Goal: Information Seeking & Learning: Compare options

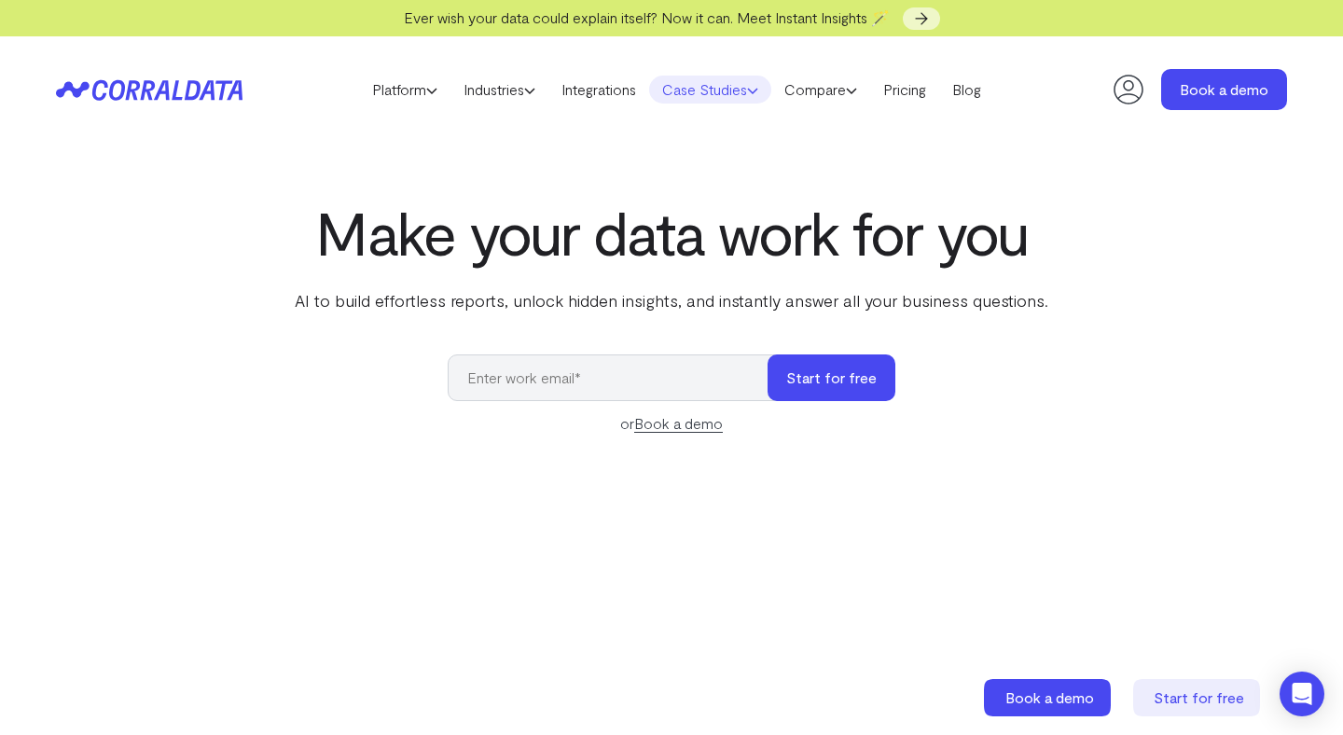
click at [681, 86] on link "Case Studies" at bounding box center [710, 90] width 122 height 28
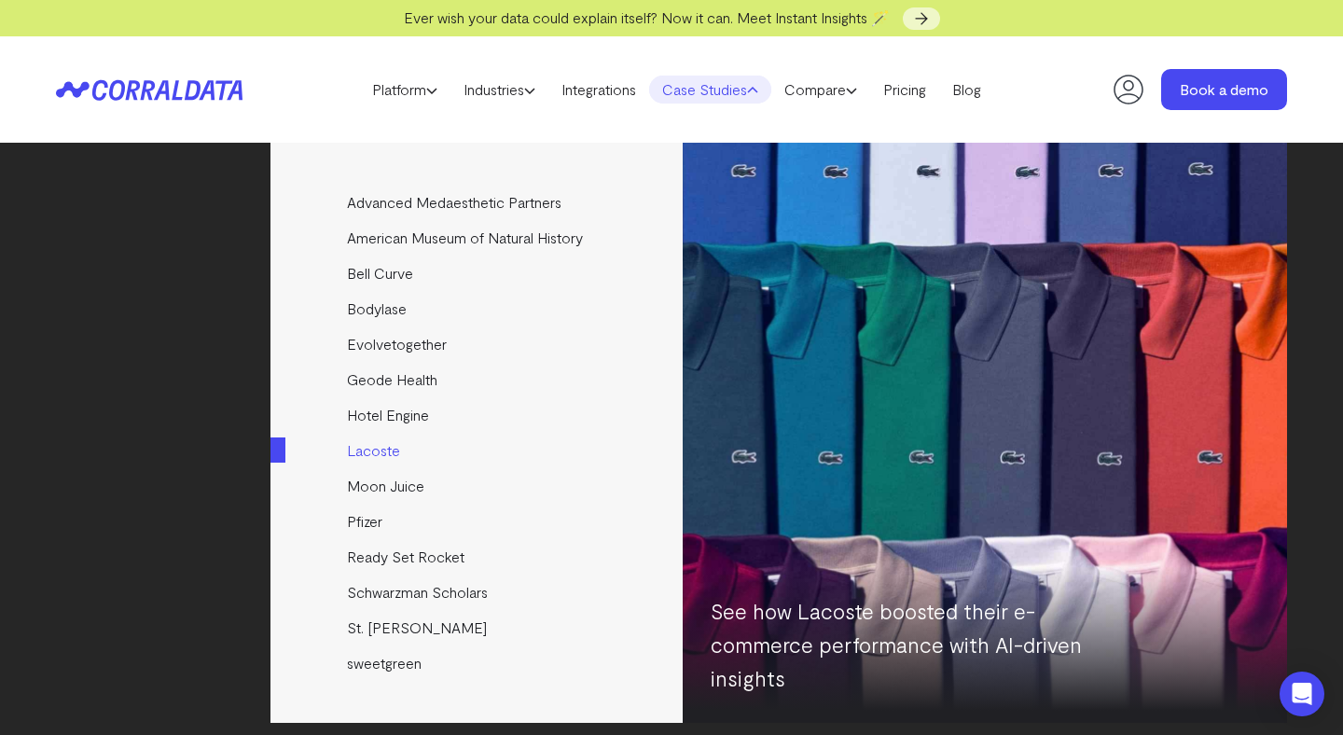
click at [391, 447] on link "Lacoste" at bounding box center [478, 450] width 415 height 35
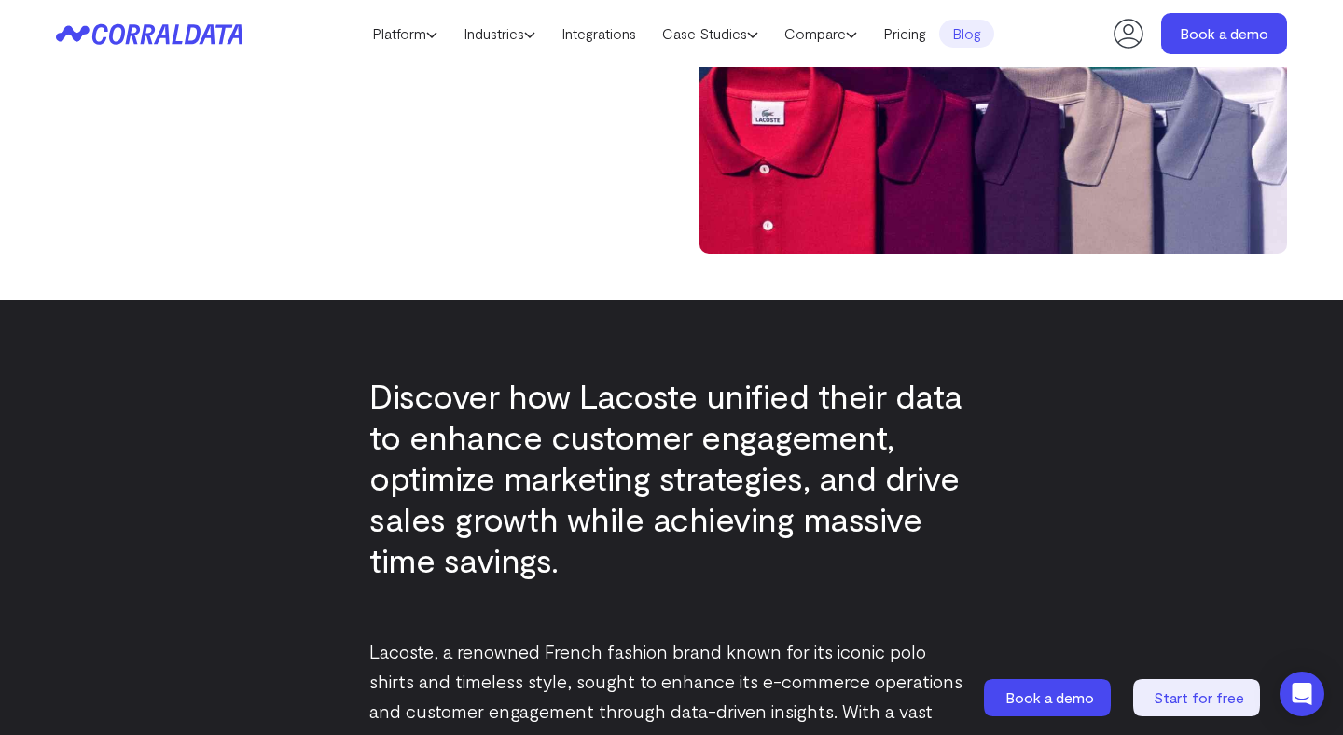
scroll to position [569, 0]
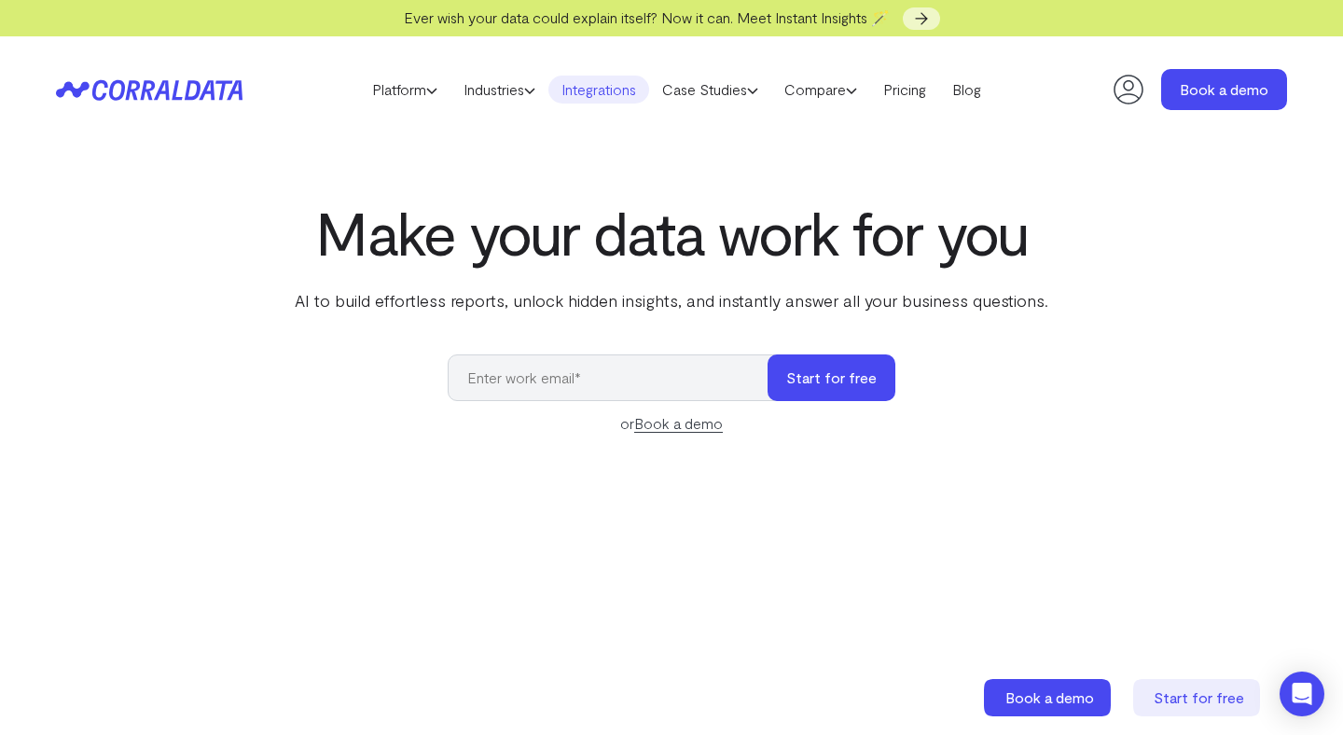
click at [626, 89] on link "Integrations" at bounding box center [599, 90] width 101 height 28
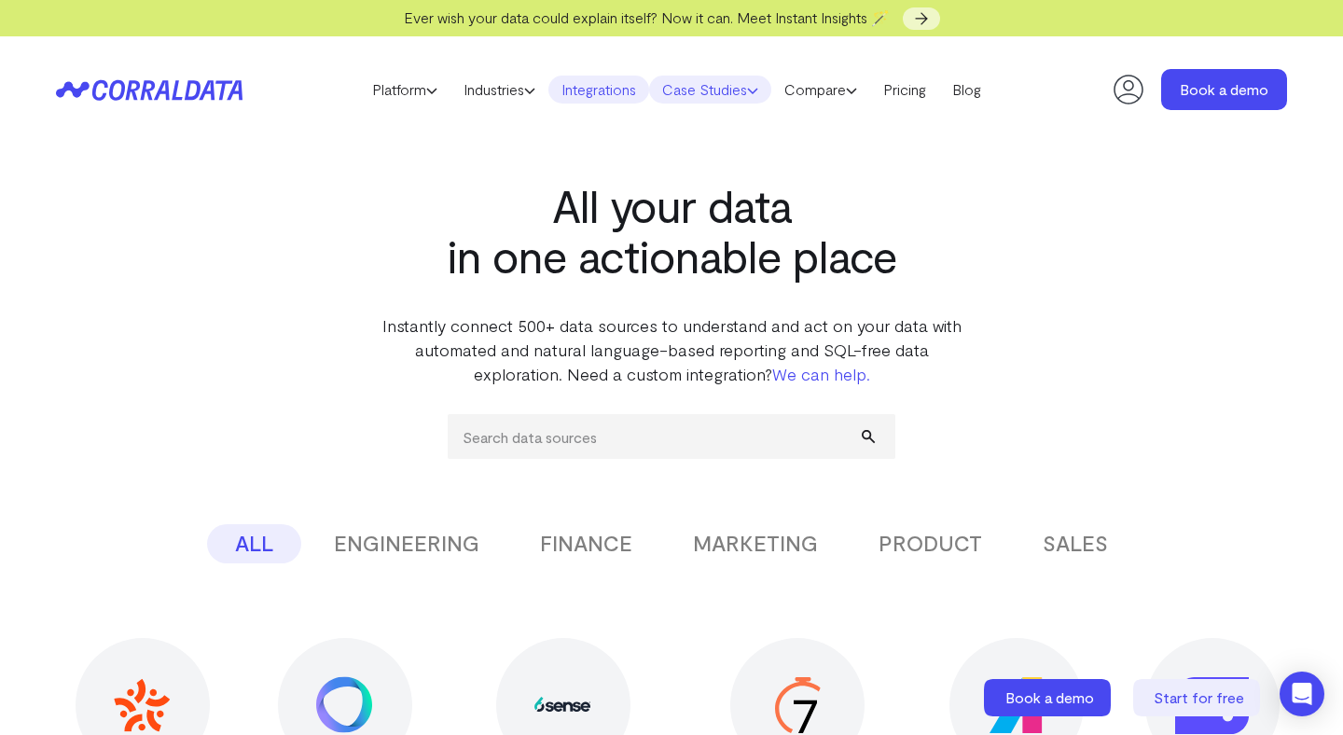
click at [721, 92] on link "Case Studies" at bounding box center [710, 90] width 122 height 28
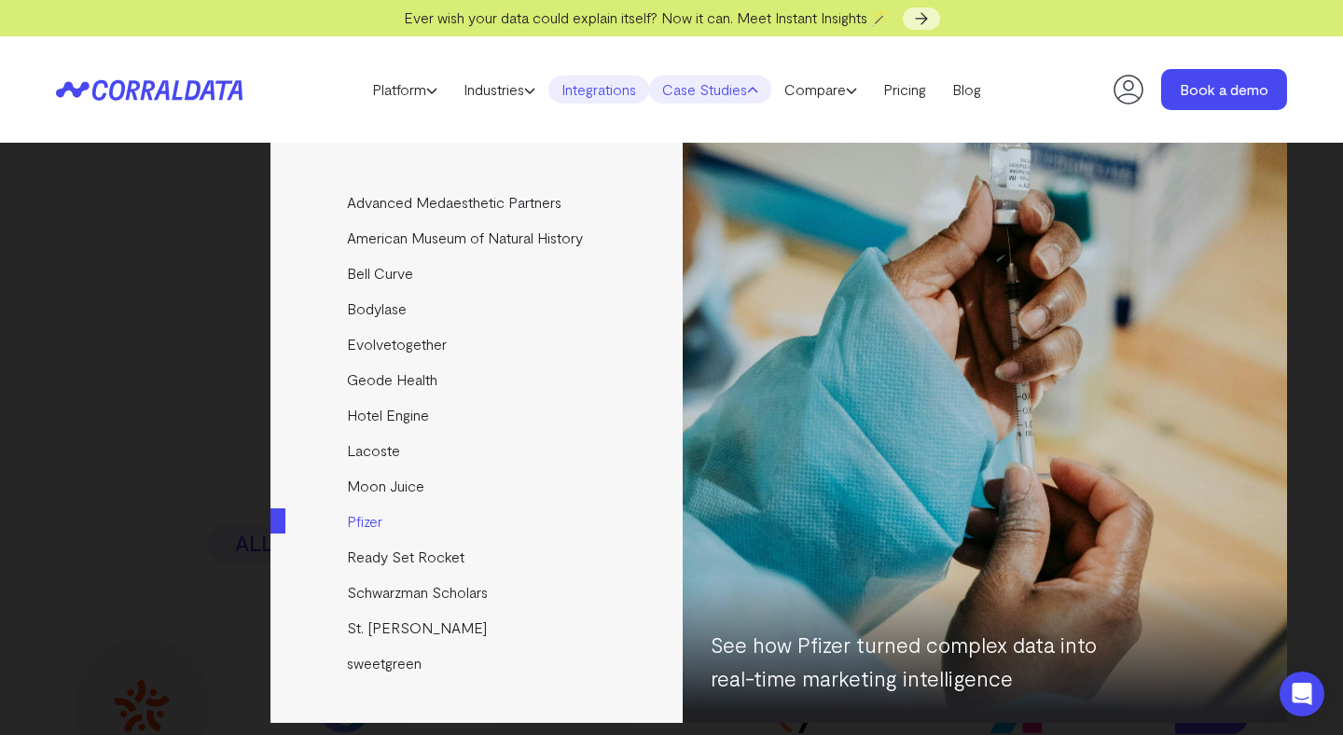
click at [382, 524] on link "Pfizer" at bounding box center [478, 521] width 415 height 35
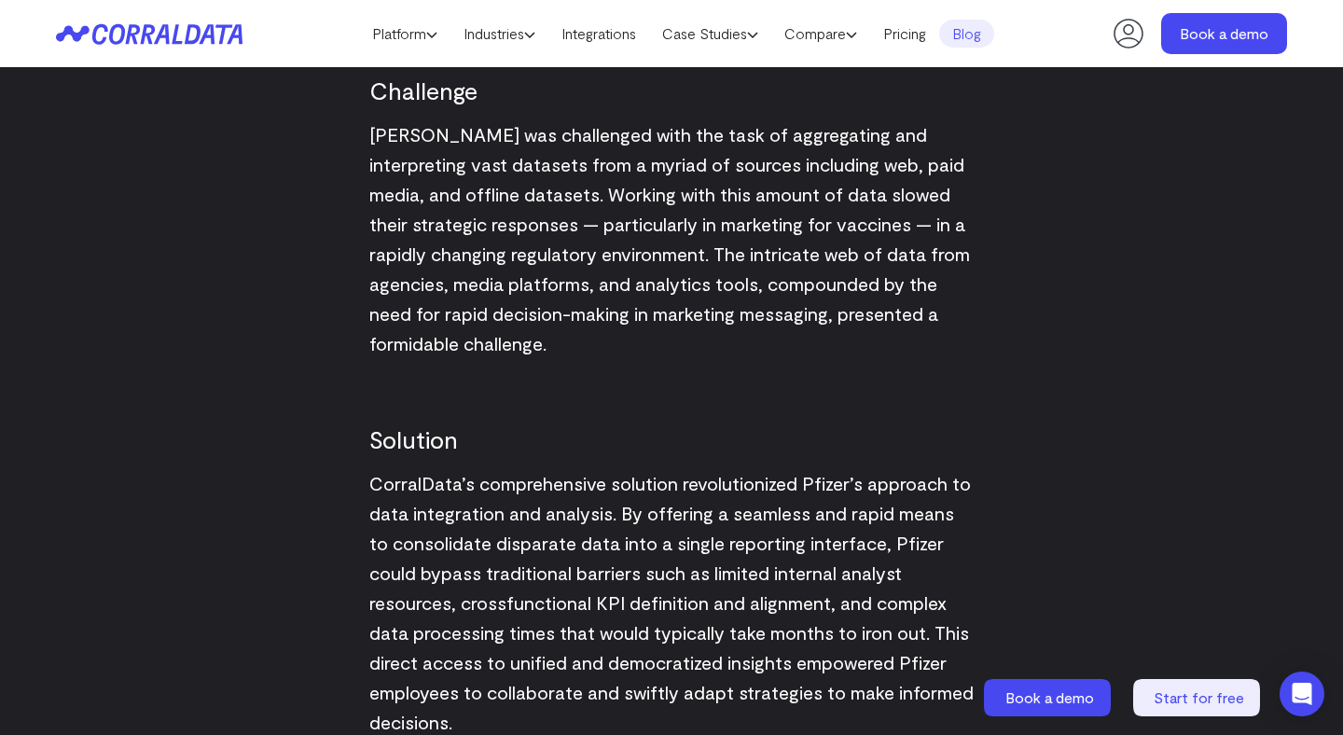
scroll to position [1929, 0]
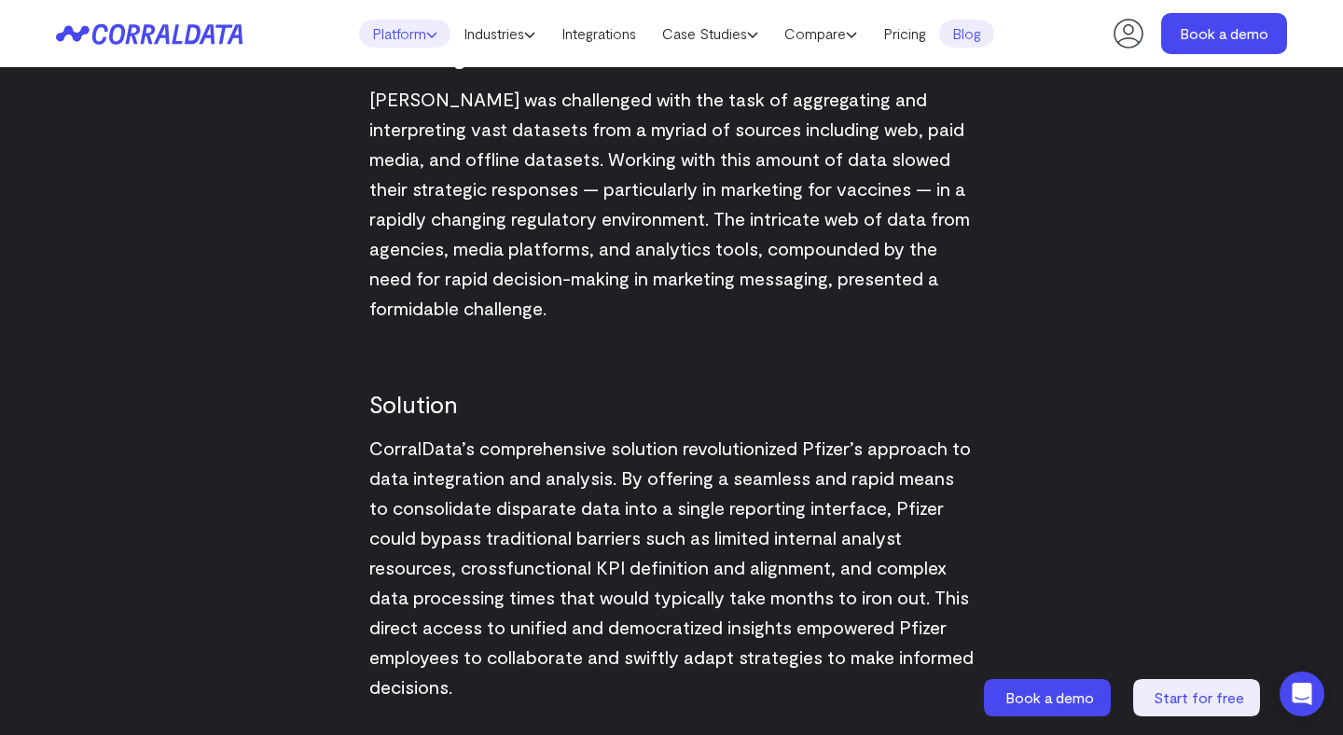
click at [412, 36] on link "Platform" at bounding box center [404, 34] width 91 height 28
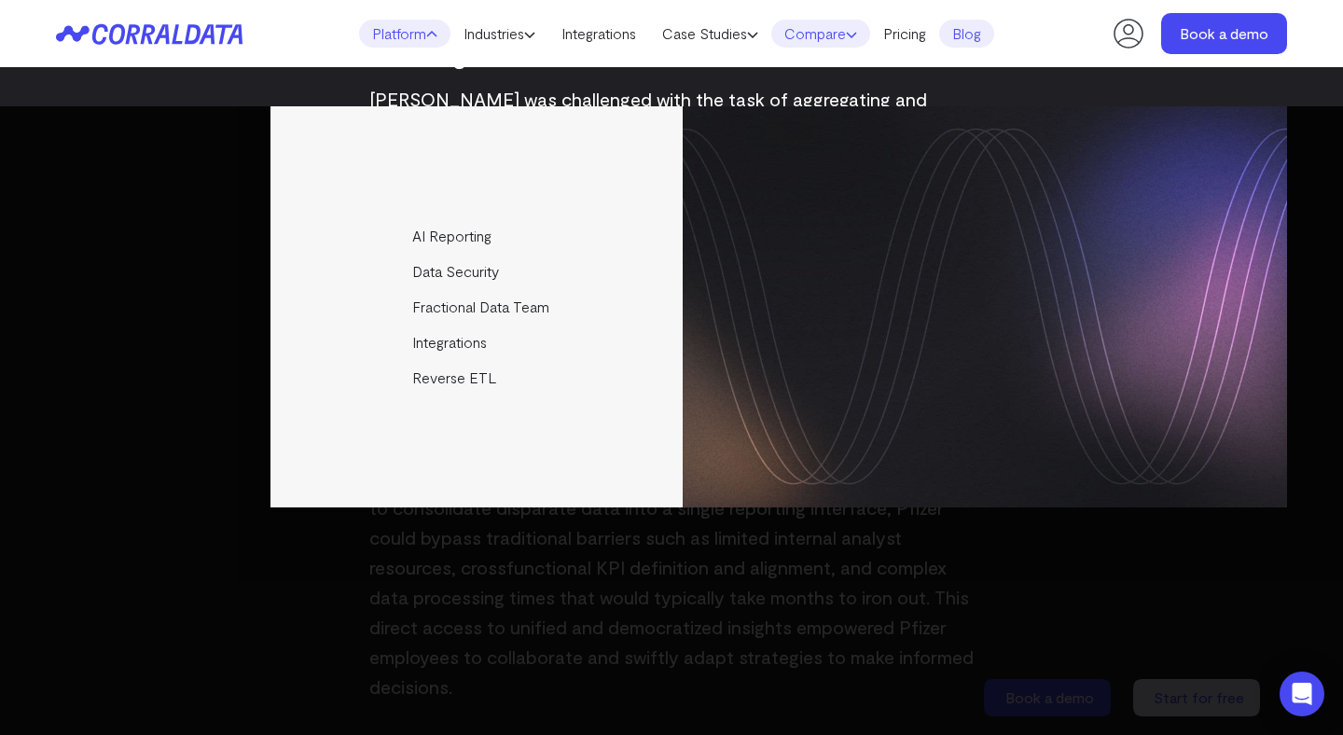
click at [839, 25] on link "Compare" at bounding box center [820, 34] width 99 height 28
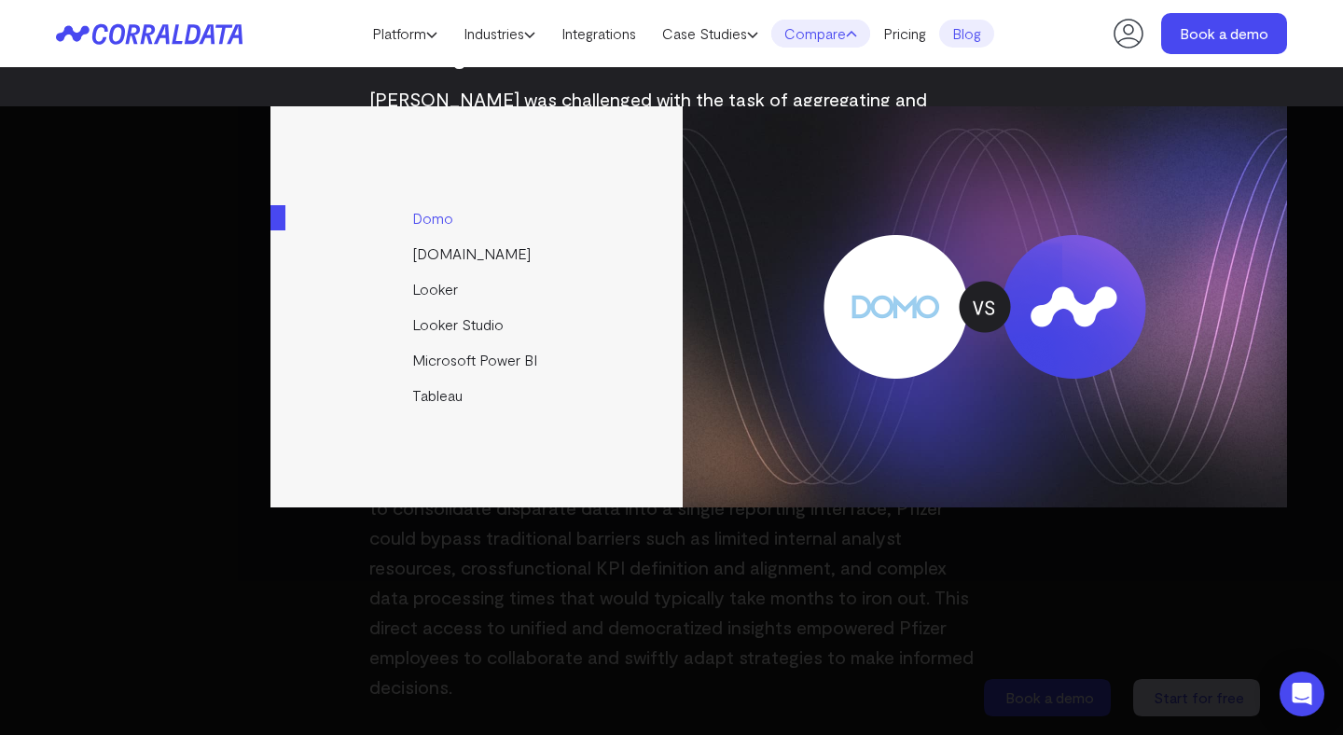
click at [424, 215] on link "Domo" at bounding box center [478, 218] width 415 height 35
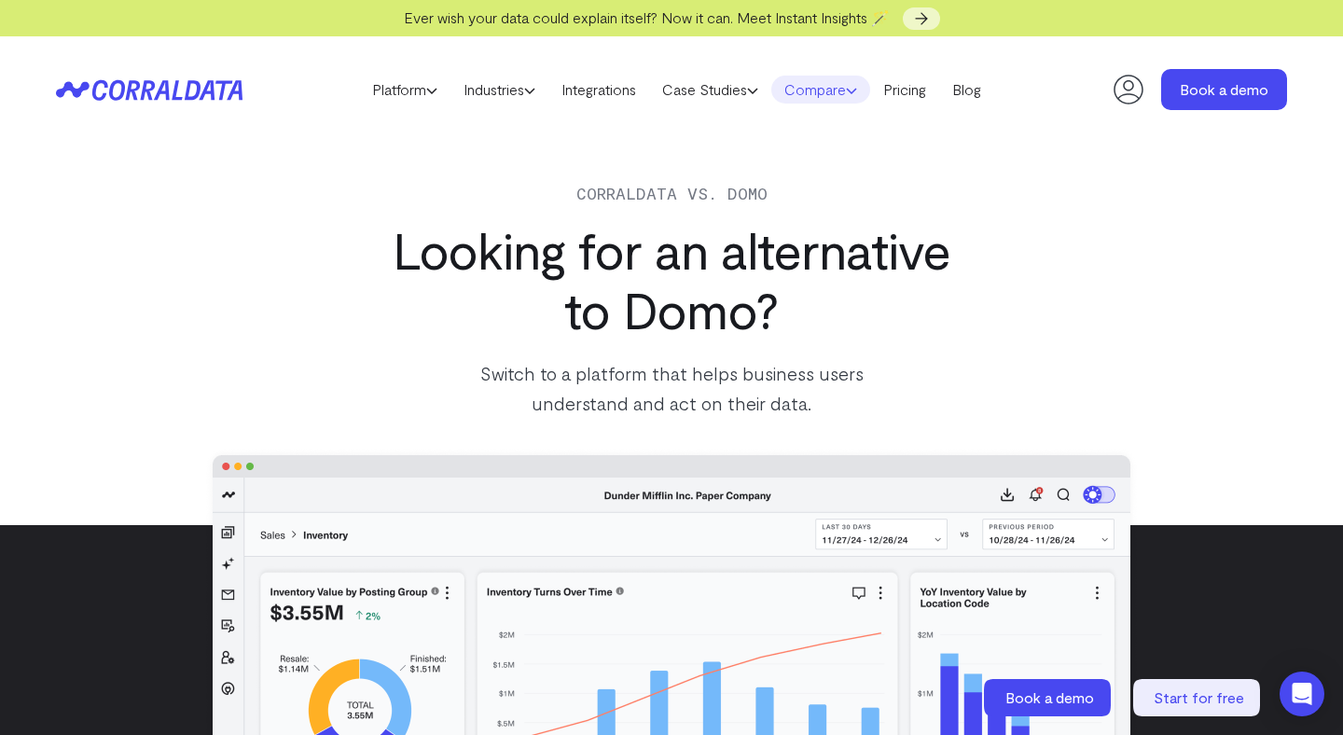
click at [821, 87] on link "Compare" at bounding box center [820, 90] width 99 height 28
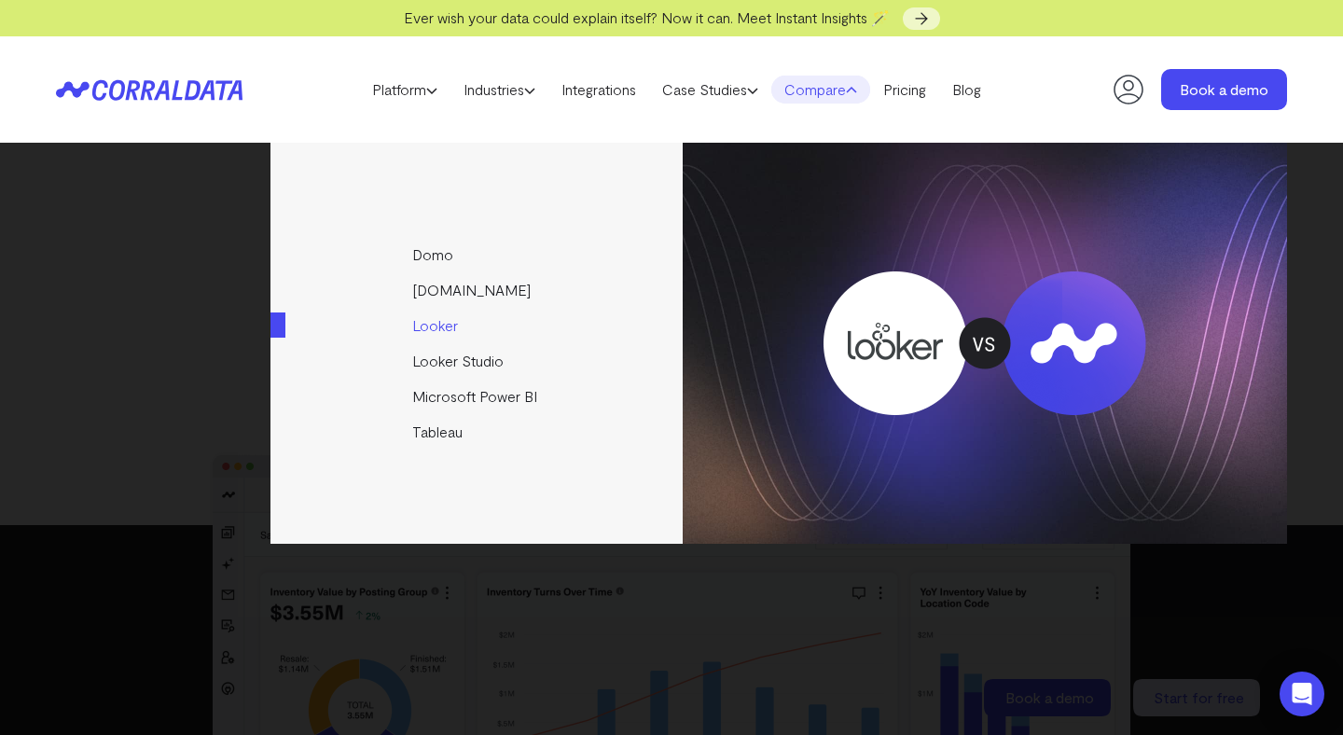
click at [453, 323] on link "Looker" at bounding box center [478, 325] width 415 height 35
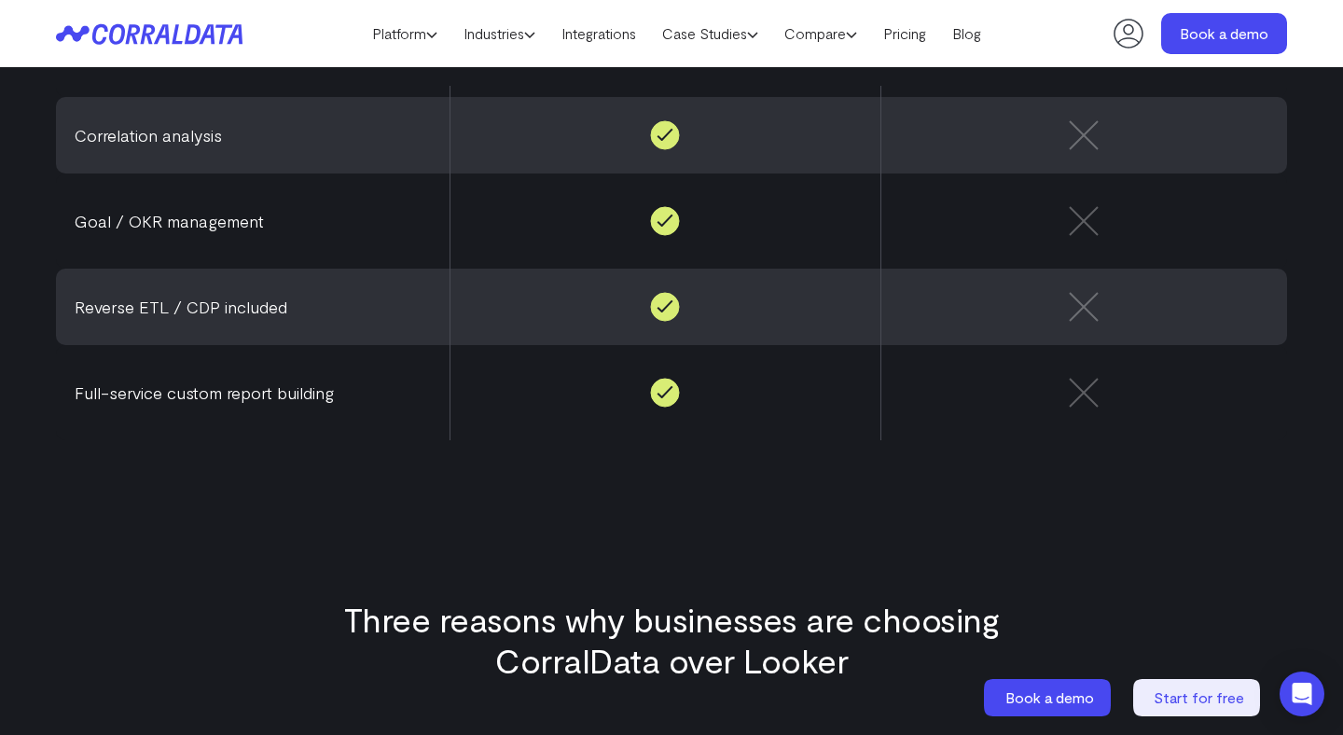
scroll to position [1926, 0]
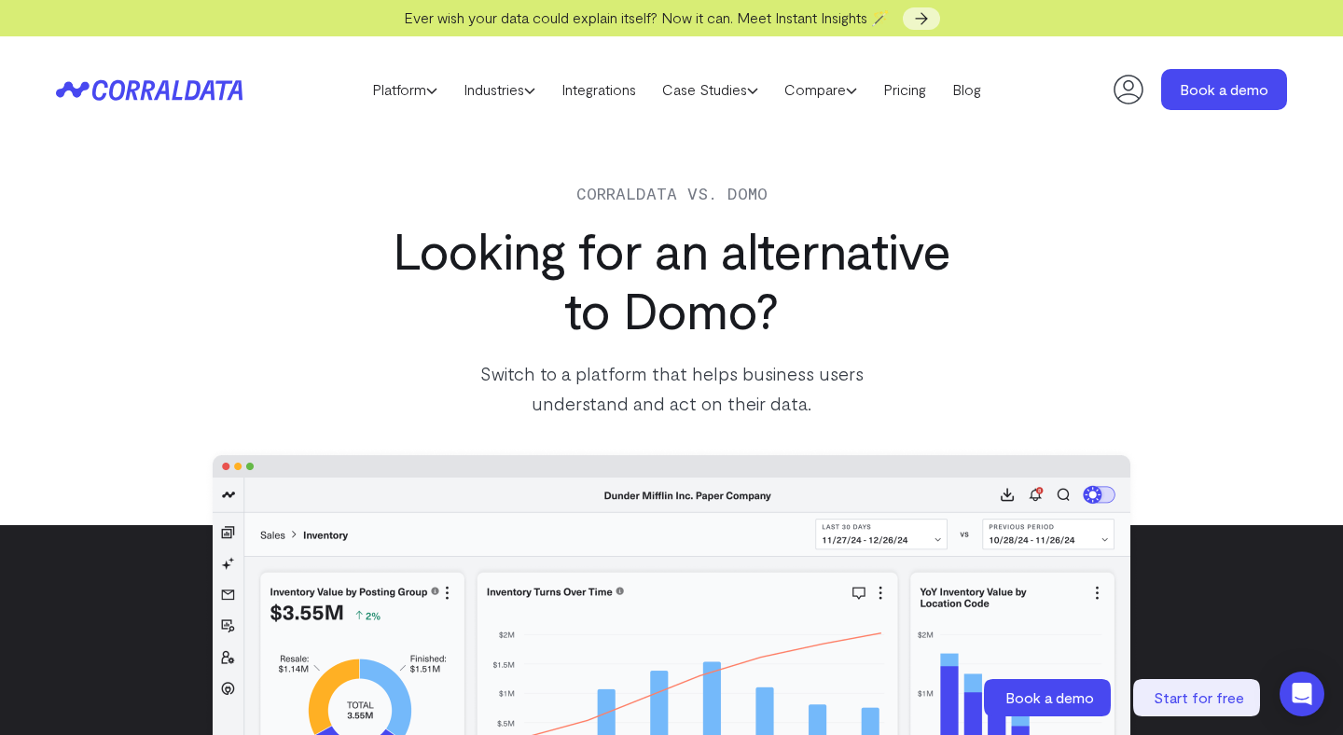
click at [417, 113] on header "Platform AI Reporting Use AI to effortlessly answer any business questions from…" at bounding box center [671, 89] width 1231 height 106
click at [748, 95] on link "Case Studies" at bounding box center [710, 90] width 122 height 28
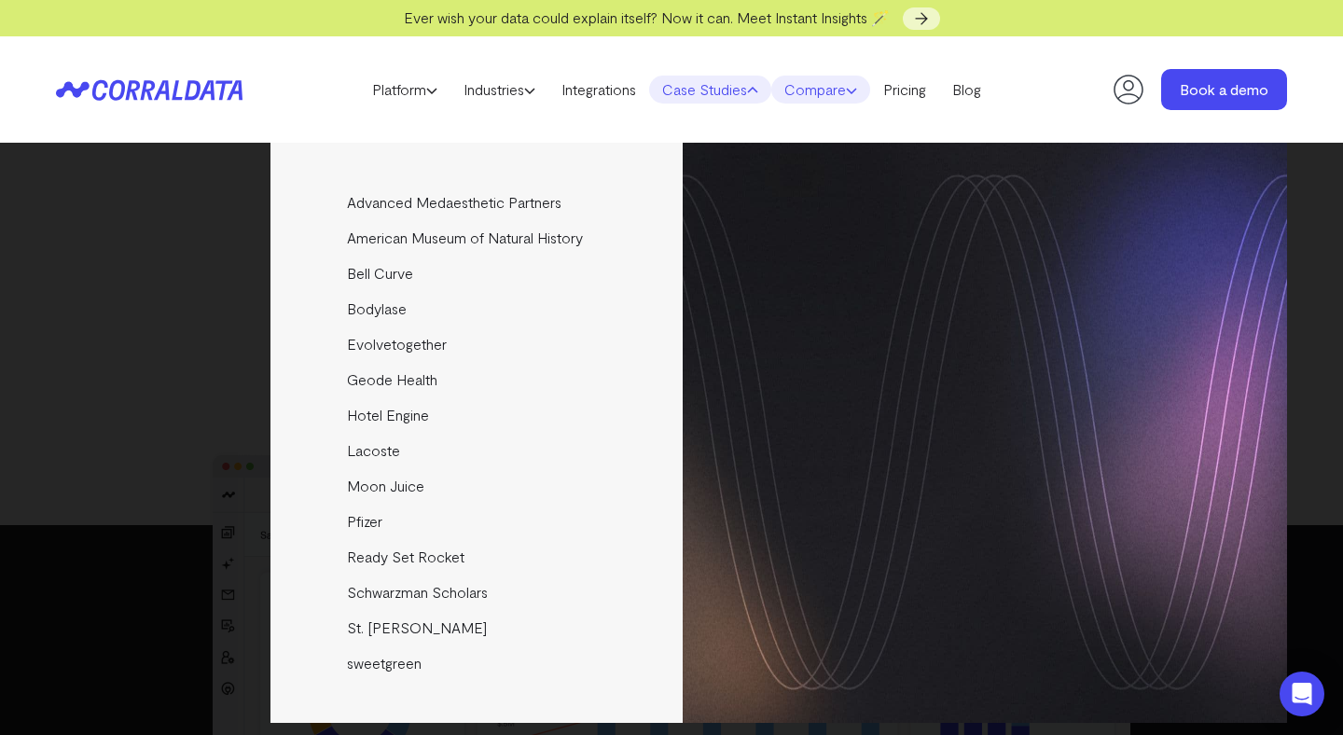
click at [813, 81] on link "Compare" at bounding box center [820, 90] width 99 height 28
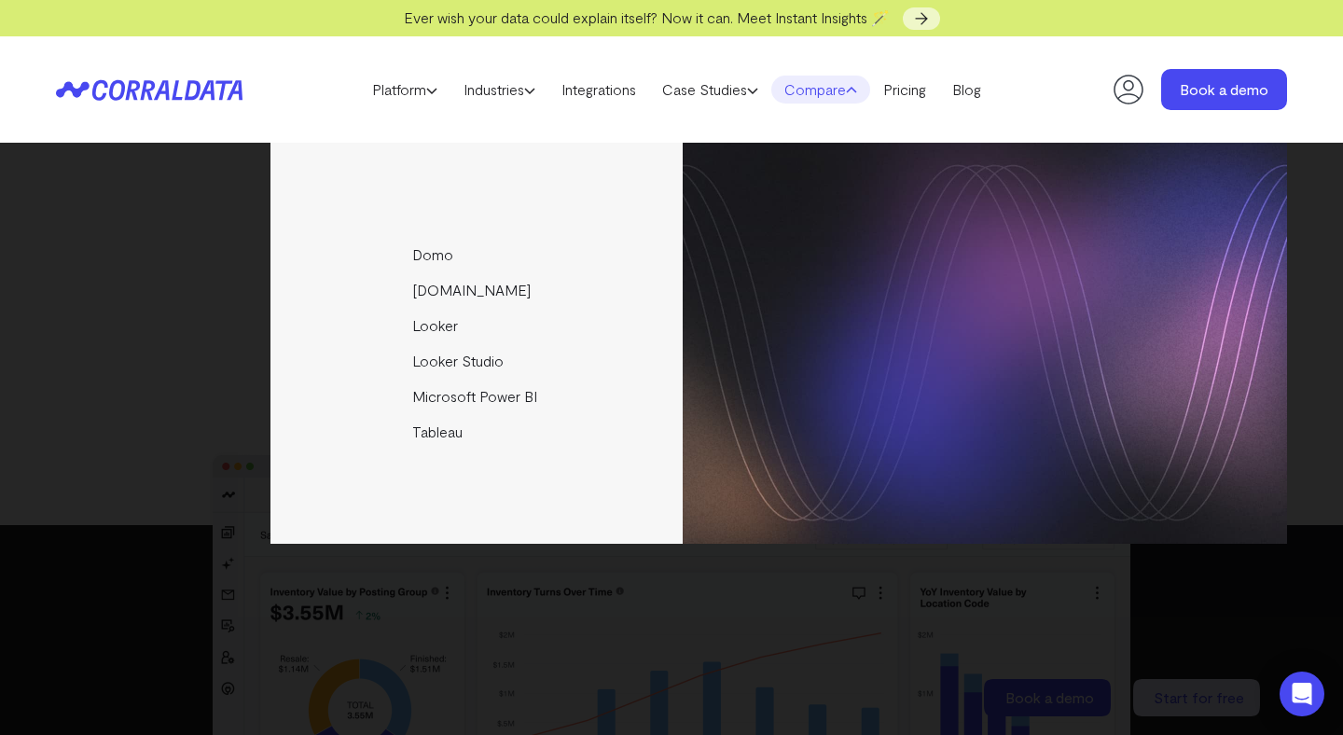
click at [866, 133] on header "Platform AI Reporting Use AI to effortlessly answer any business questions from…" at bounding box center [671, 89] width 1231 height 106
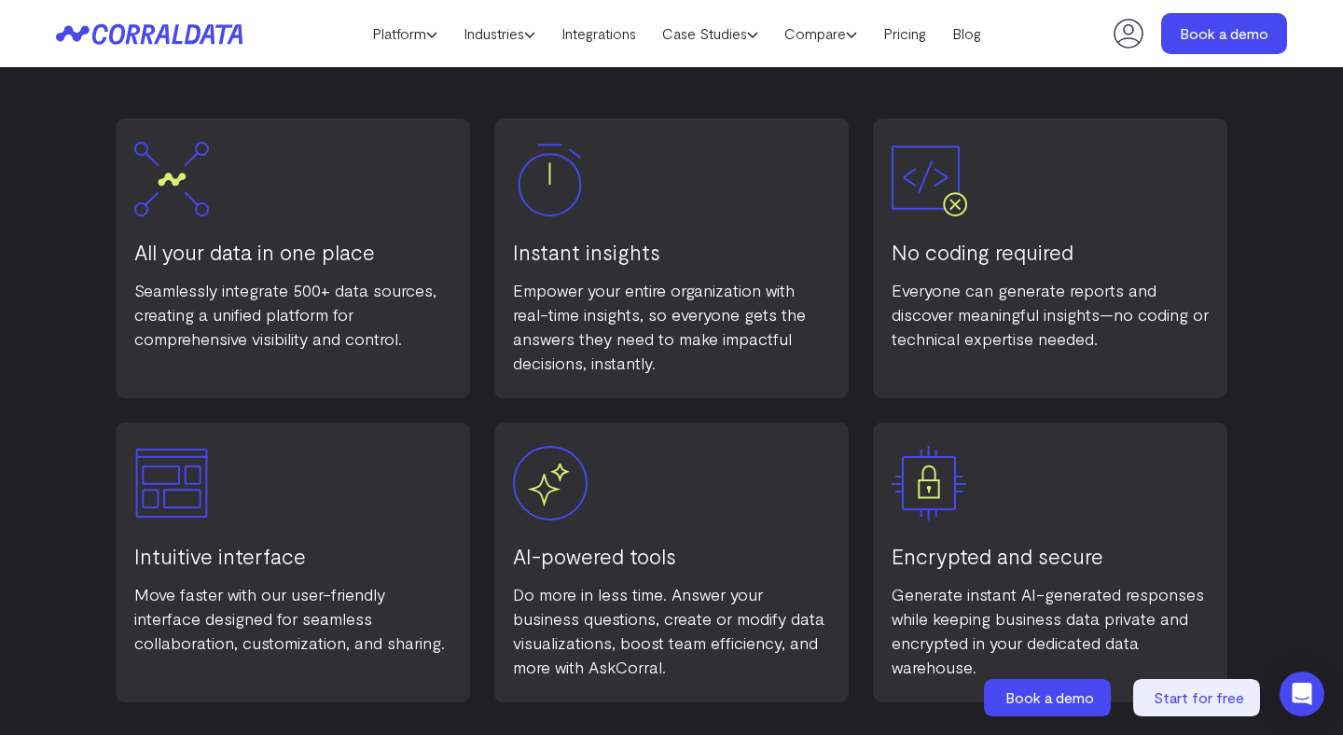
scroll to position [1225, 0]
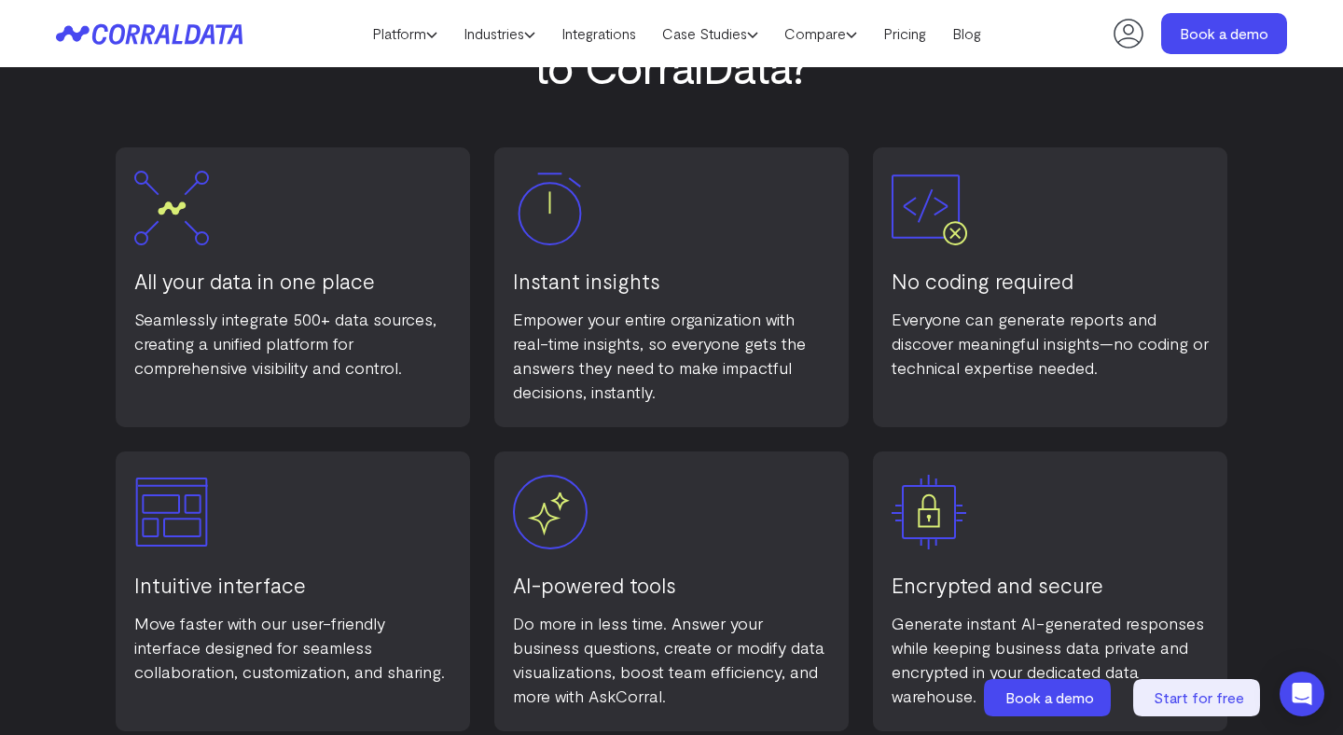
scroll to position [1225, 0]
